Goal: Transaction & Acquisition: Register for event/course

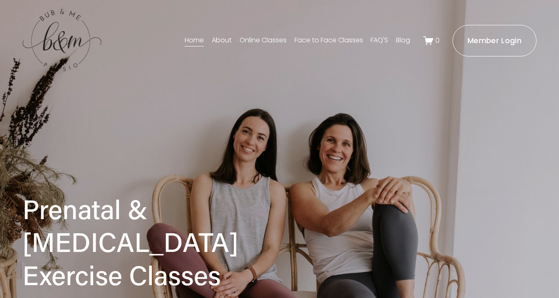
click at [494, 38] on ms-portal-inner "Member Login" at bounding box center [494, 41] width 54 height 10
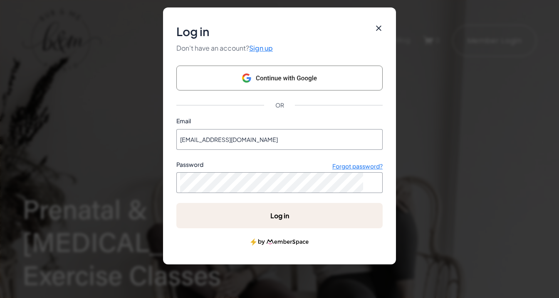
type input "[EMAIL_ADDRESS][DOMAIN_NAME]"
click at [288, 219] on ms-button "Log in" at bounding box center [279, 215] width 206 height 25
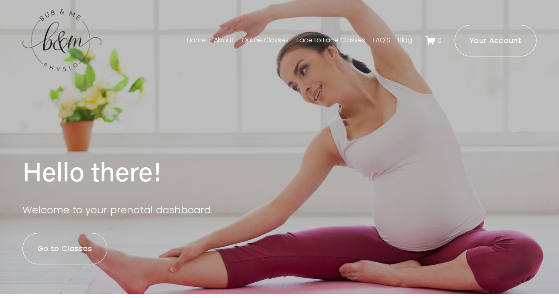
click at [77, 235] on link "Go to Classes" at bounding box center [64, 249] width 85 height 32
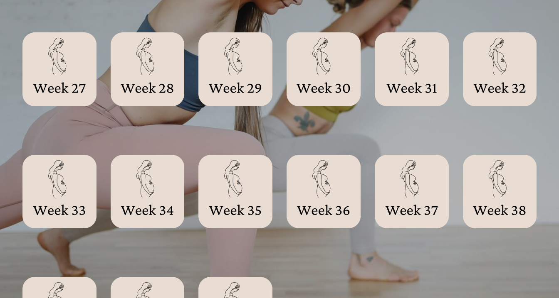
scroll to position [703, 0]
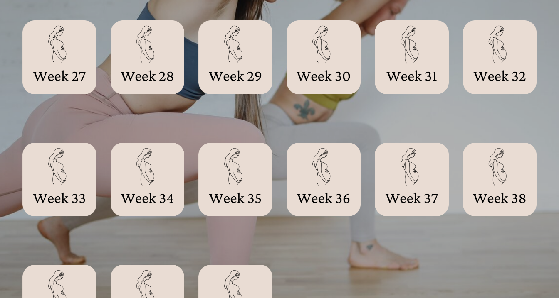
click at [517, 51] on div at bounding box center [500, 57] width 74 height 74
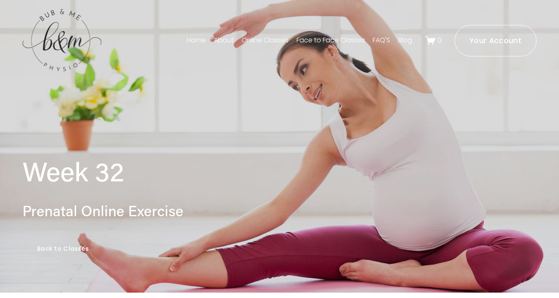
click at [505, 45] on ms-portal-inner "Your Account" at bounding box center [495, 41] width 52 height 10
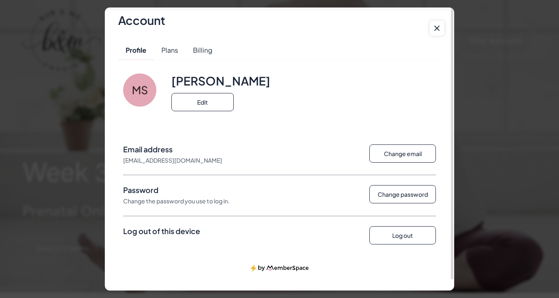
scroll to position [11, 0]
click at [382, 234] on ms-button "Log out" at bounding box center [402, 236] width 67 height 18
